Goal: Information Seeking & Learning: Learn about a topic

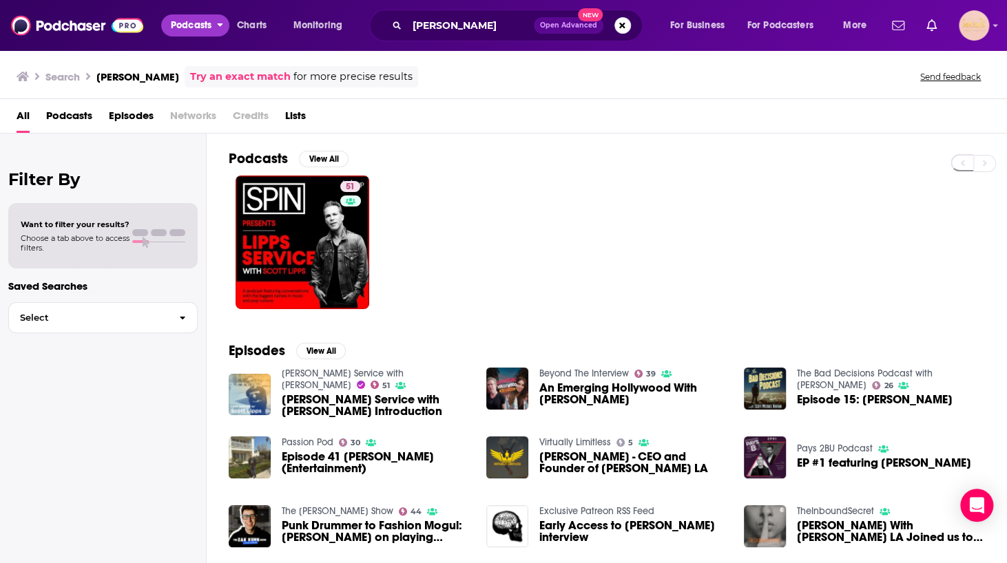
click at [174, 24] on span "Podcasts" at bounding box center [191, 25] width 41 height 19
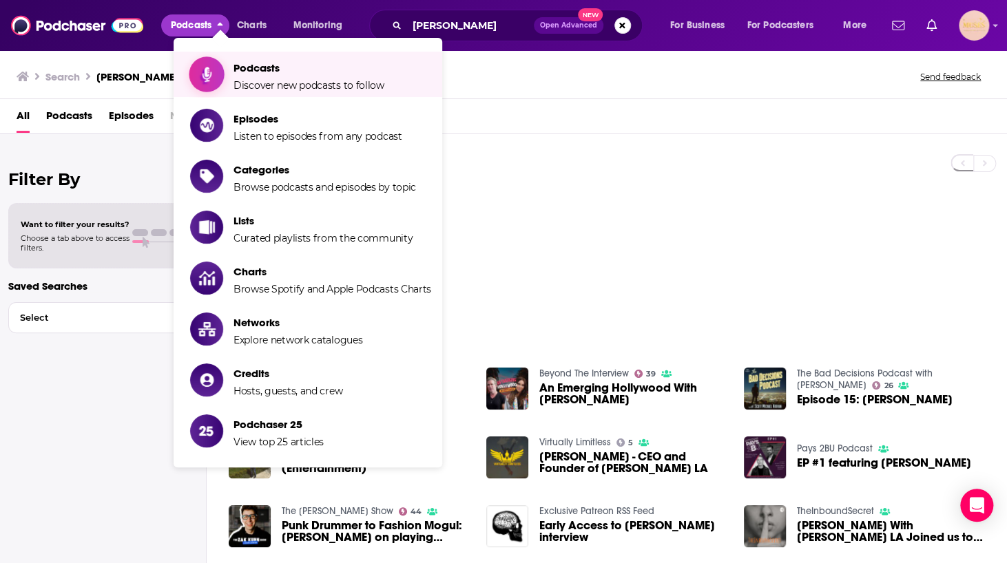
click at [250, 70] on span "Podcasts" at bounding box center [309, 67] width 151 height 13
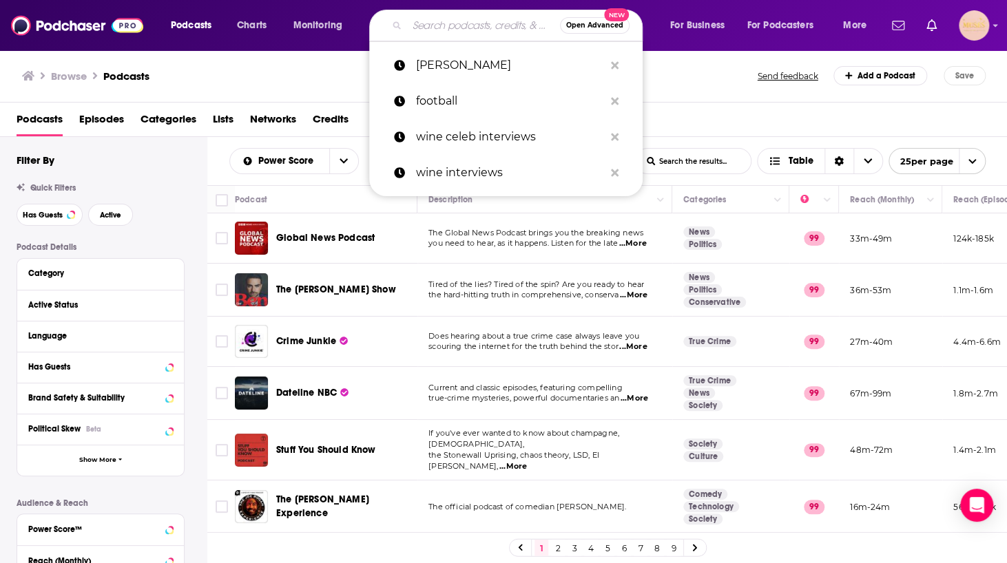
click at [460, 34] on input "Search podcasts, credits, & more..." at bounding box center [483, 25] width 153 height 22
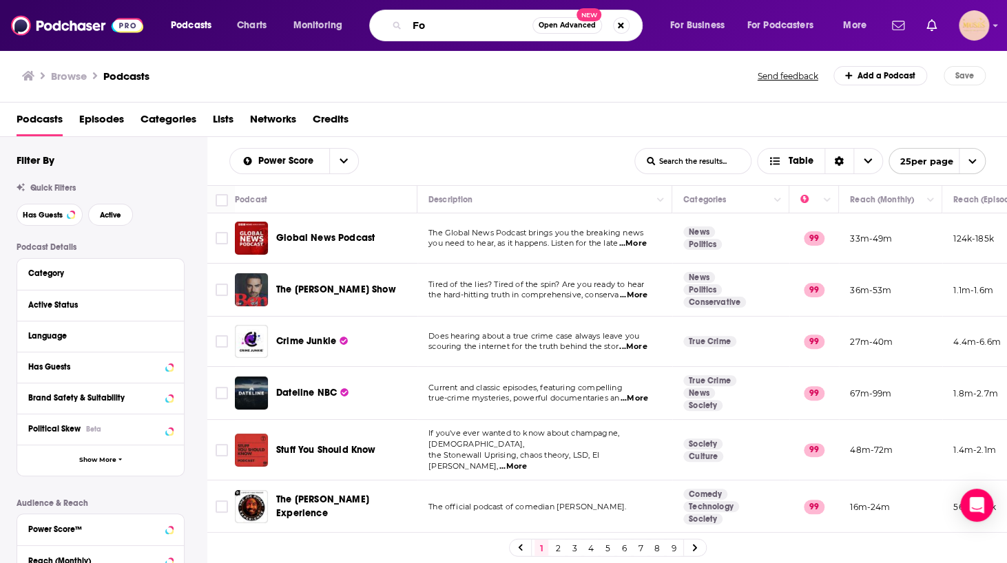
type input "F"
type input "NFL"
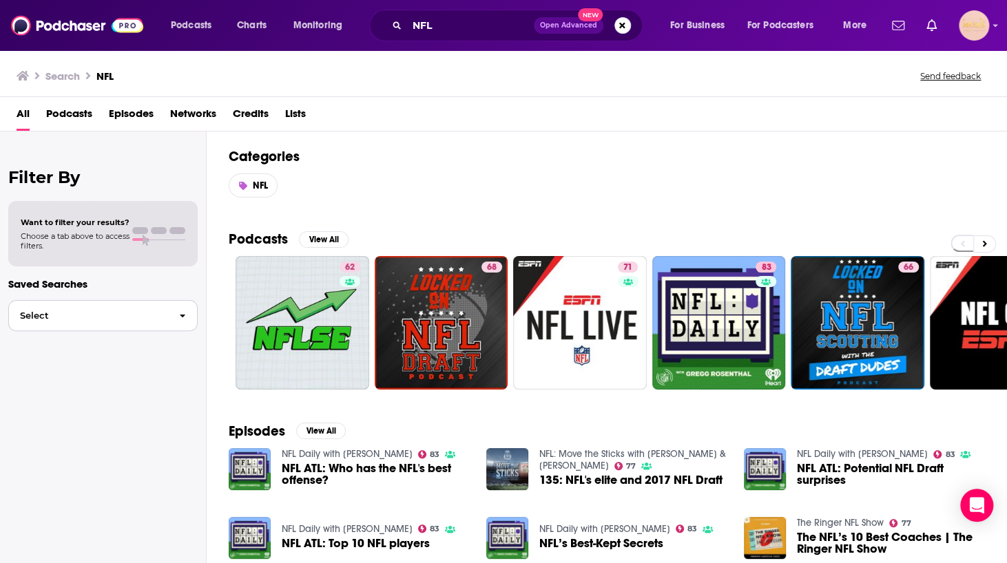
click at [130, 317] on span "Select" at bounding box center [88, 315] width 159 height 9
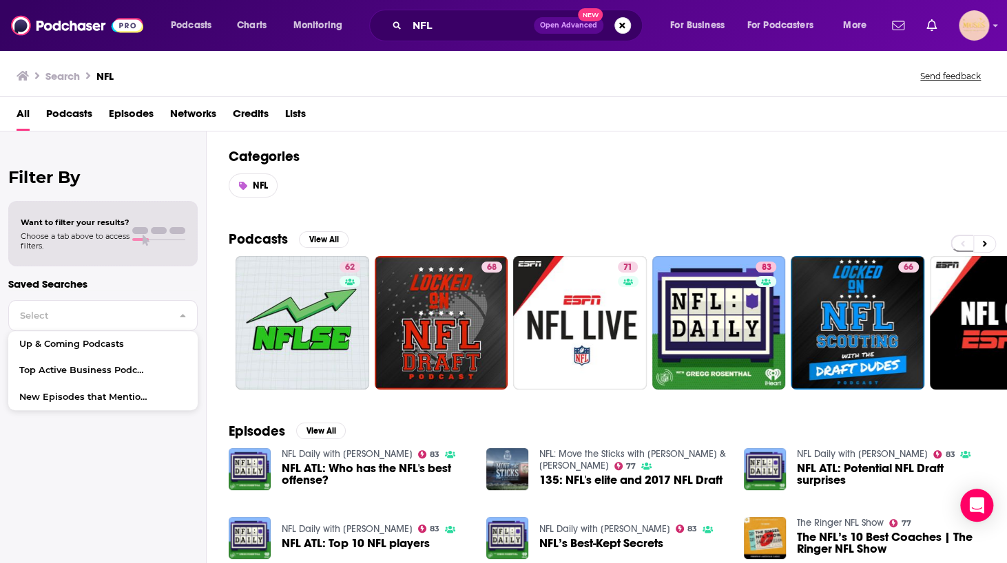
click at [479, 213] on div "Categories NFL" at bounding box center [607, 173] width 800 height 83
click at [315, 238] on button "View All" at bounding box center [324, 239] width 50 height 17
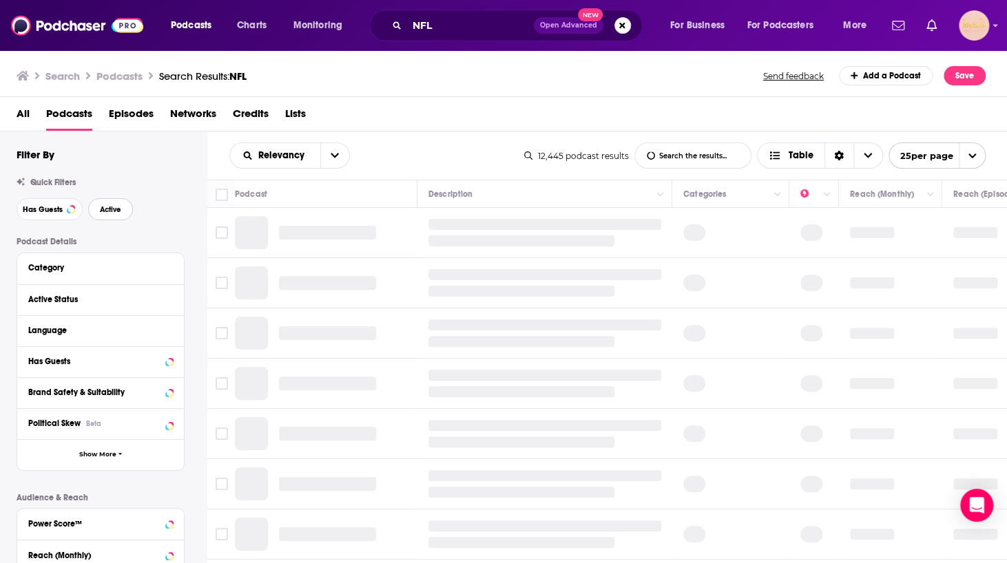
click at [116, 212] on span "Active" at bounding box center [110, 210] width 21 height 8
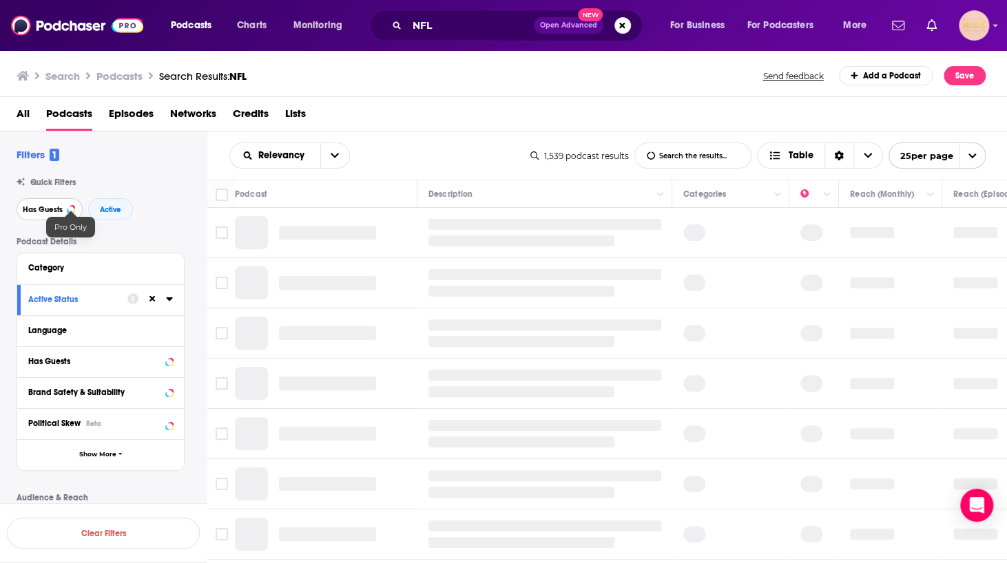
click at [53, 207] on span "Has Guests" at bounding box center [43, 210] width 40 height 8
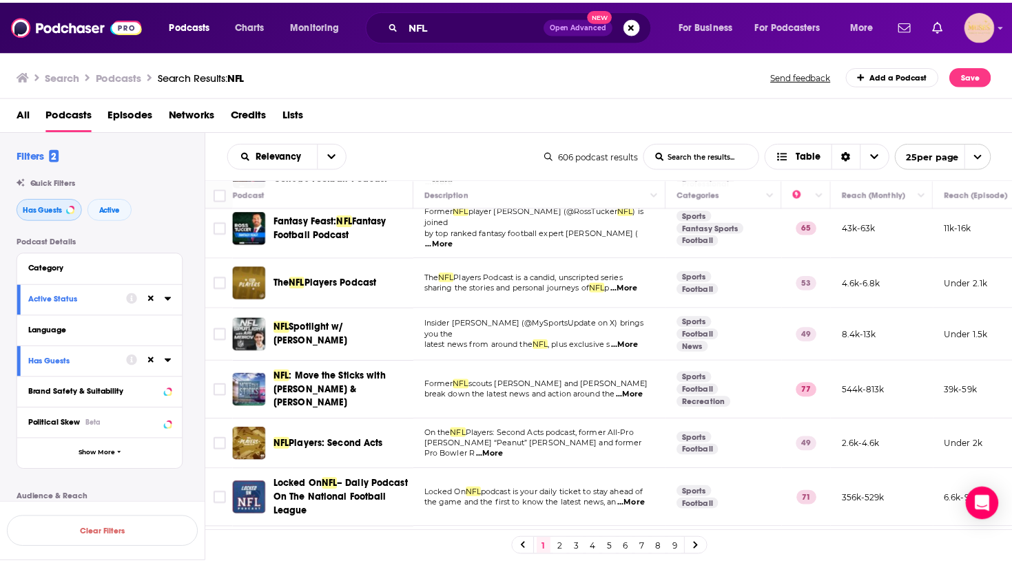
scroll to position [448, 0]
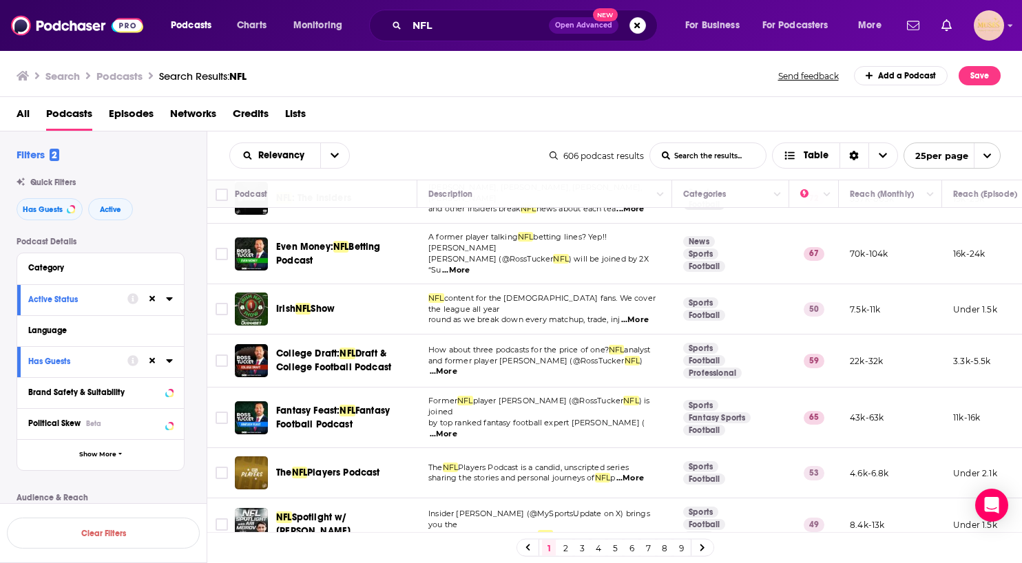
click at [23, 114] on span "All" at bounding box center [23, 117] width 13 height 28
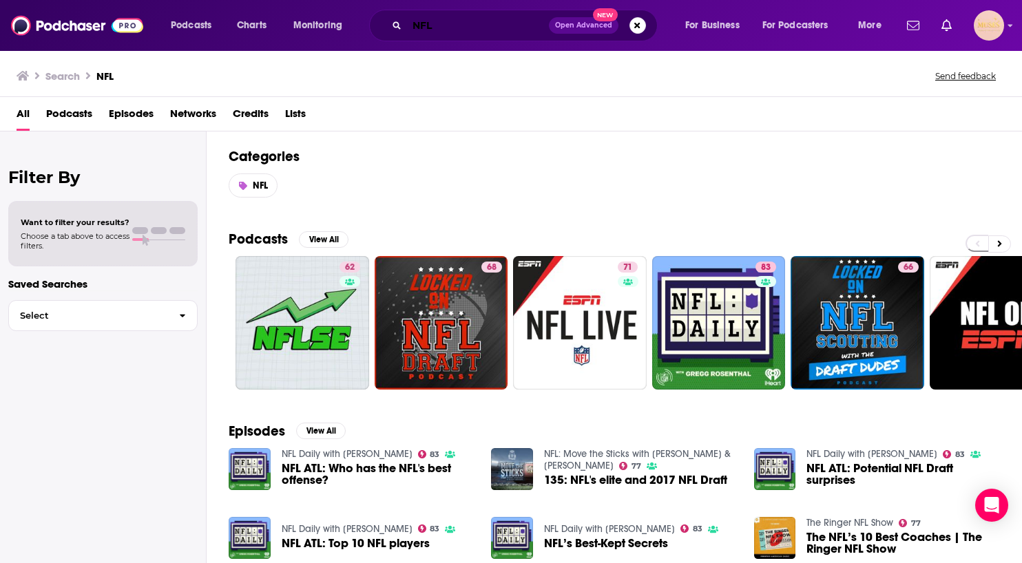
click at [471, 29] on input "NFL" at bounding box center [478, 25] width 142 height 22
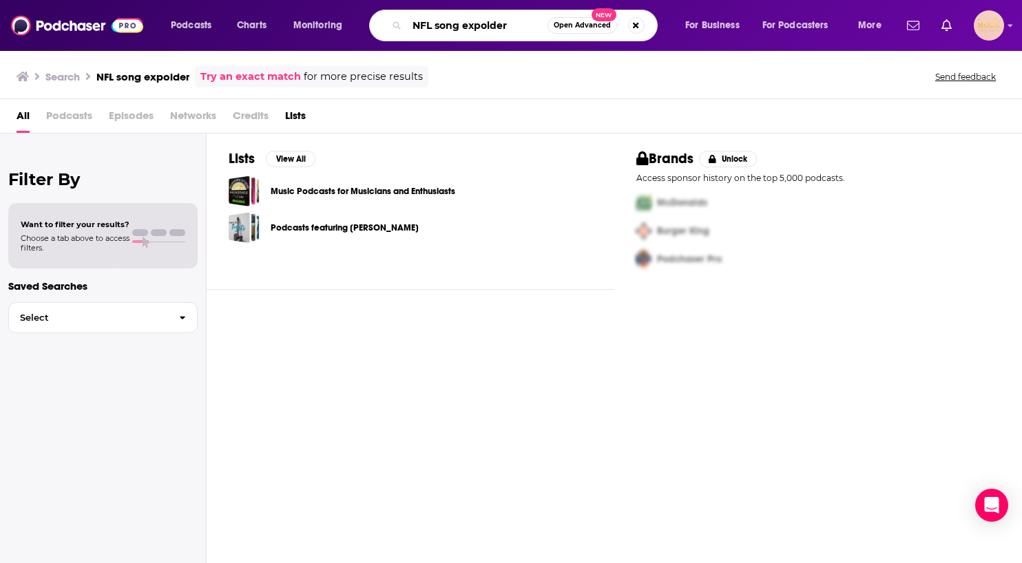
drag, startPoint x: 434, startPoint y: 26, endPoint x: 364, endPoint y: 25, distance: 69.6
click at [364, 25] on div "Podcasts Charts Monitoring NFL song expolder Open Advanced New For Business For…" at bounding box center [528, 26] width 734 height 32
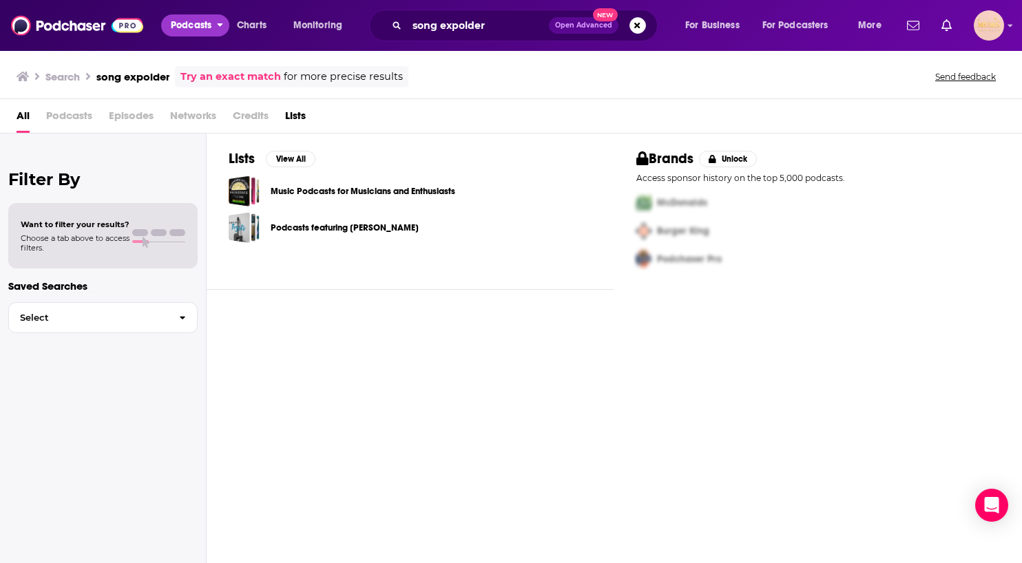
click at [193, 23] on span "Podcasts" at bounding box center [191, 25] width 41 height 19
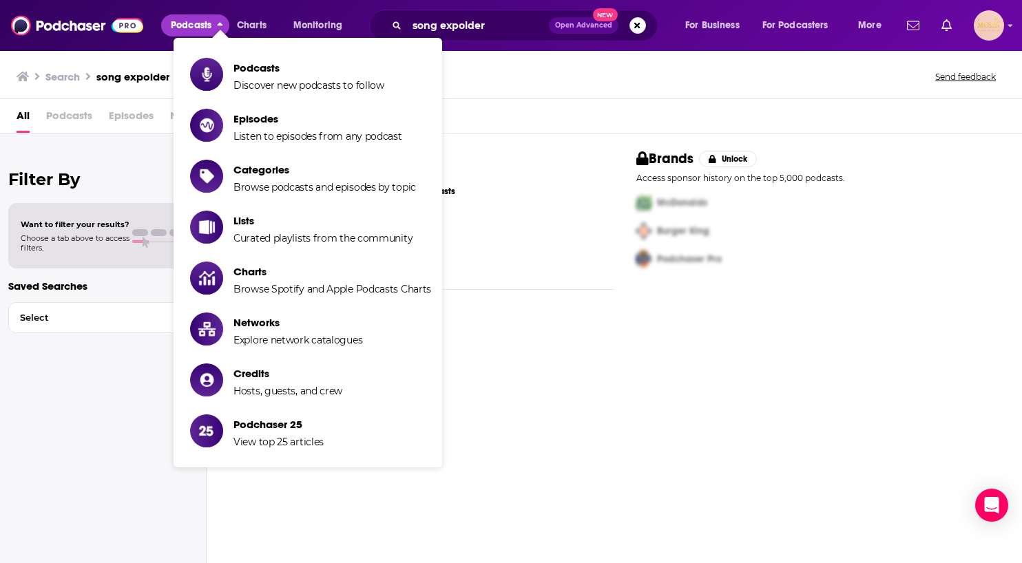
click at [193, 23] on span "Podcasts" at bounding box center [191, 25] width 41 height 19
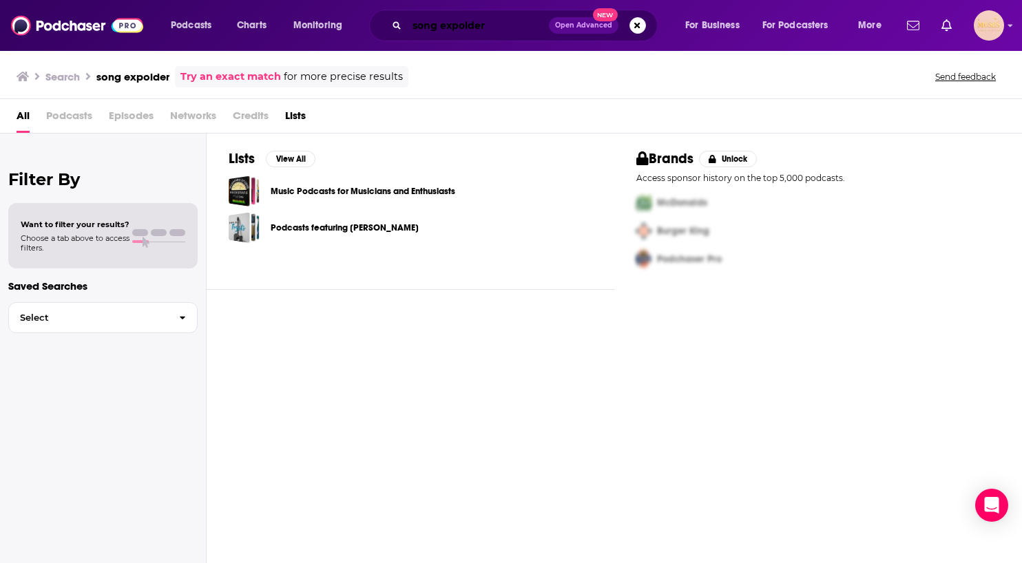
click at [524, 21] on input "song expolder" at bounding box center [478, 25] width 142 height 22
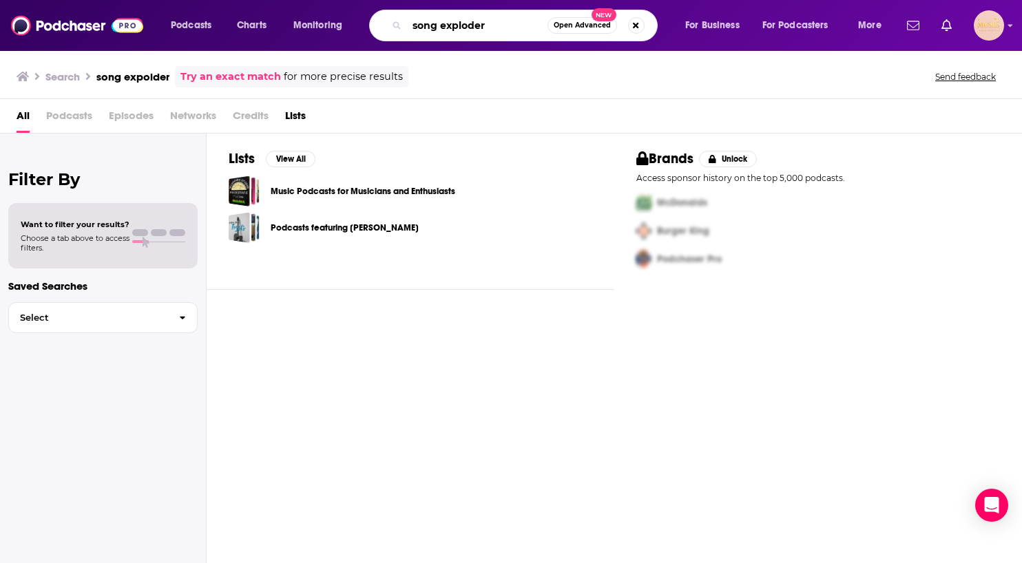
type input "song exploder"
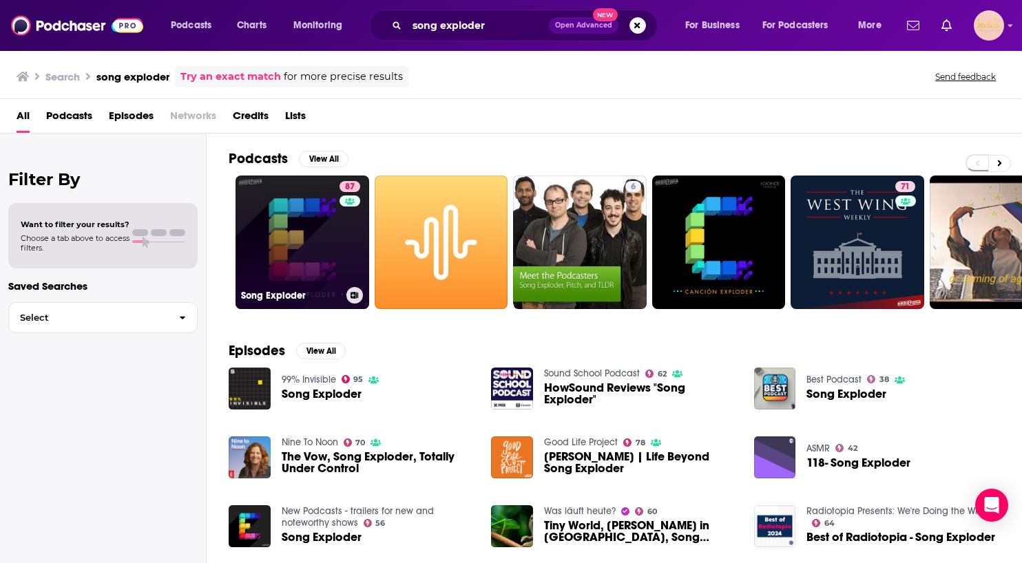
click at [282, 262] on link "87 Song Exploder" at bounding box center [303, 243] width 134 height 134
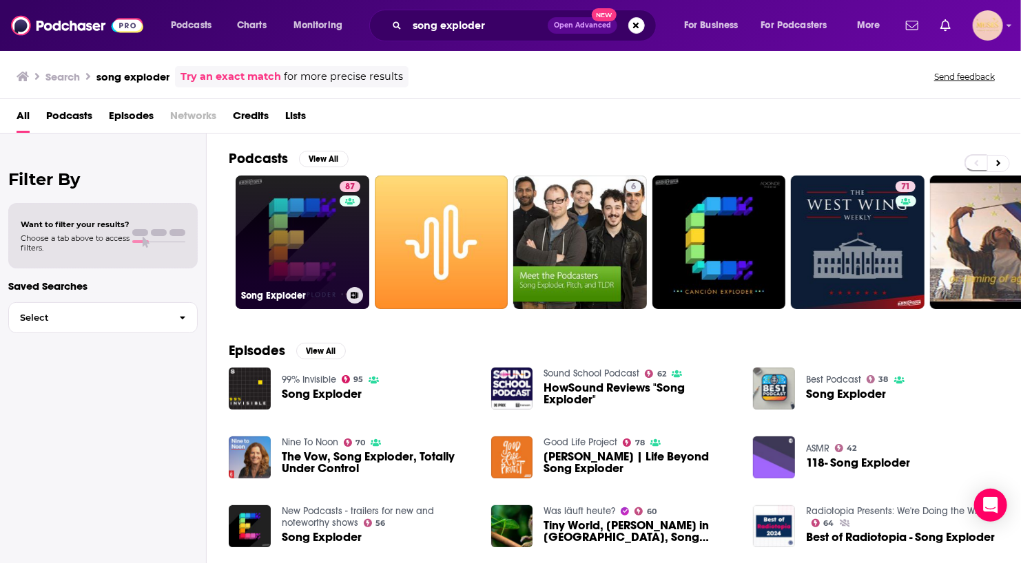
click at [323, 210] on link "87 Song Exploder" at bounding box center [303, 243] width 134 height 134
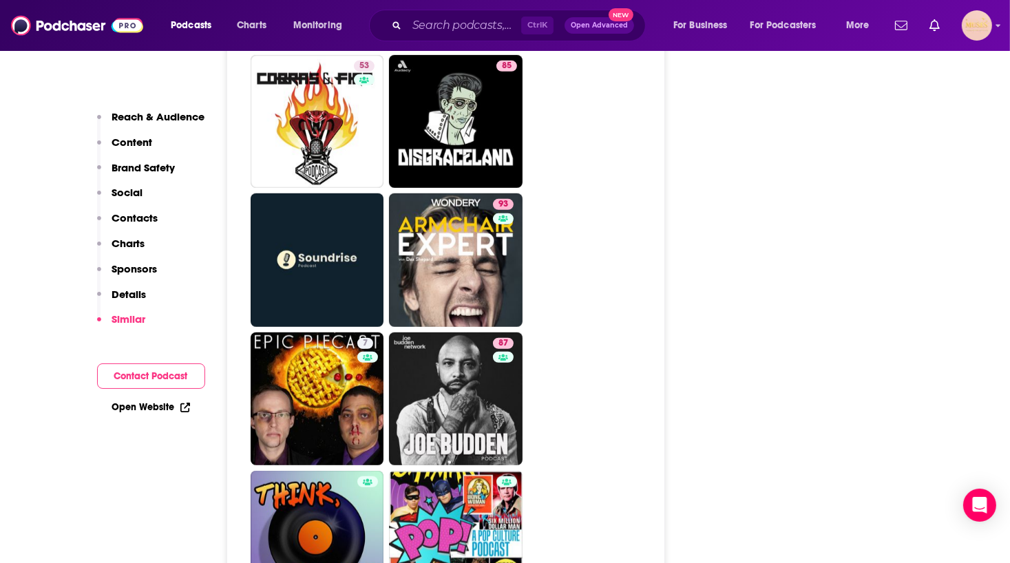
scroll to position [5957, 0]
